Goal: Task Accomplishment & Management: Complete application form

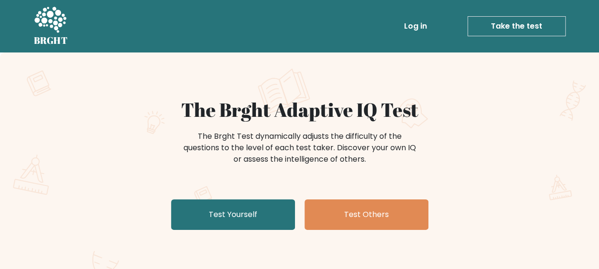
click at [423, 25] on link "Log in" at bounding box center [415, 26] width 31 height 19
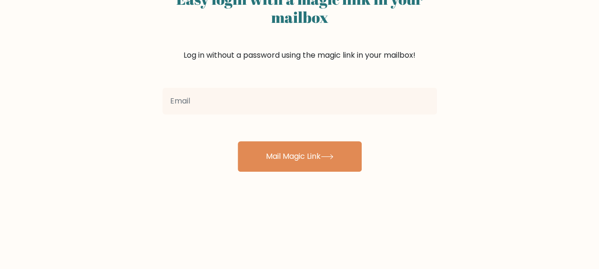
scroll to position [89, 0]
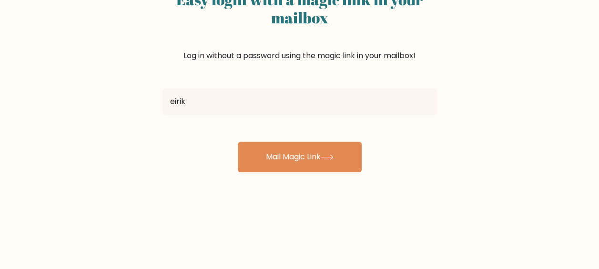
type input "eirikaas07@gmail.com"
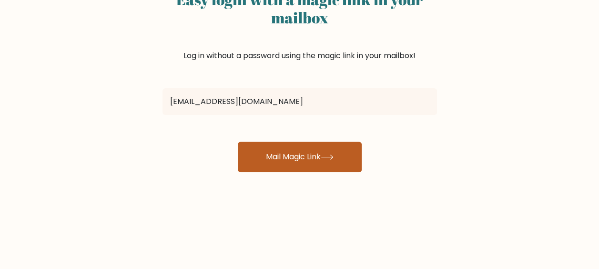
click at [293, 154] on button "Mail Magic Link" at bounding box center [300, 157] width 124 height 31
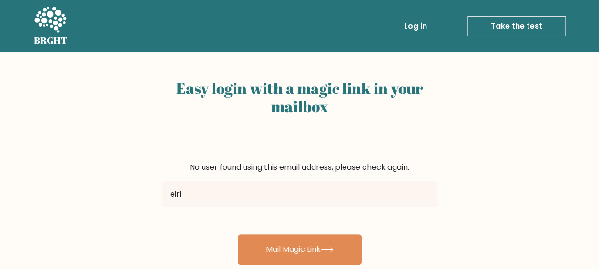
type input "eirikaas20@gmail.com"
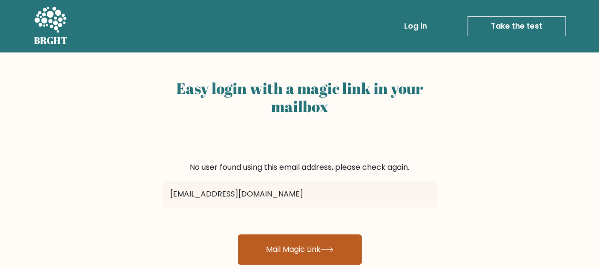
click at [270, 241] on button "Mail Magic Link" at bounding box center [300, 249] width 124 height 31
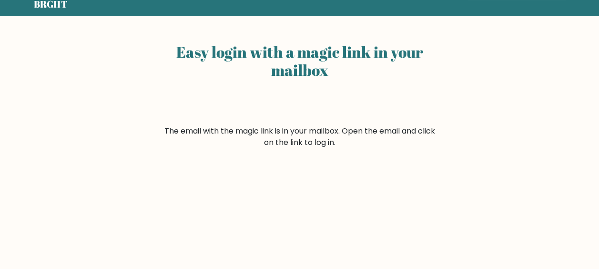
scroll to position [39, 0]
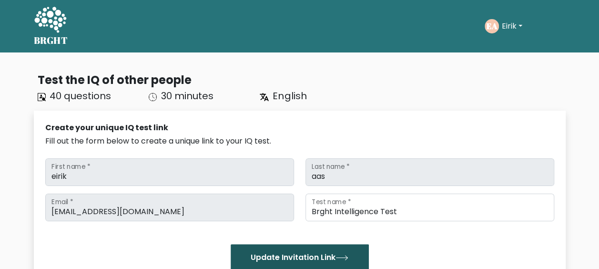
click at [279, 260] on button "Update Invitation Link" at bounding box center [300, 257] width 138 height 27
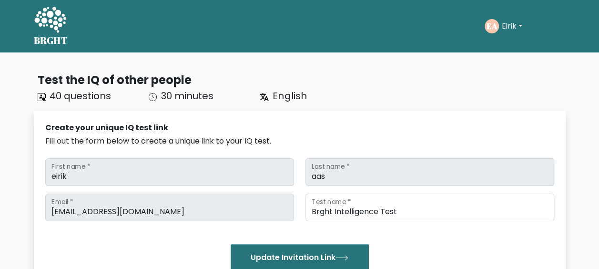
click at [56, 30] on icon at bounding box center [50, 20] width 32 height 26
